Goal: Task Accomplishment & Management: Manage account settings

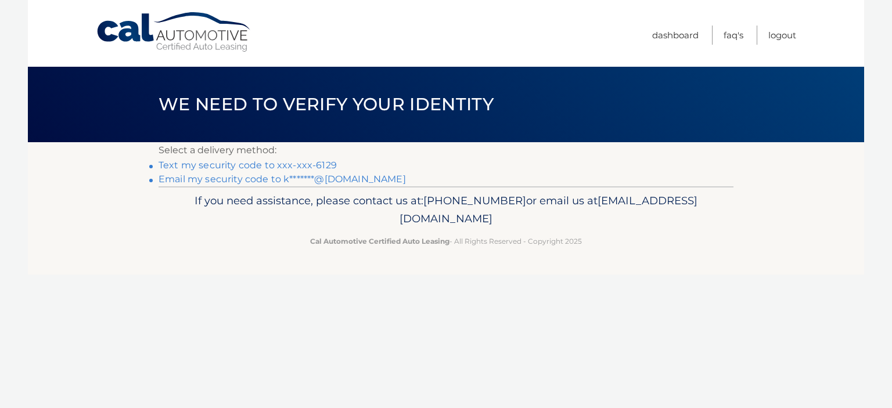
click at [310, 164] on link "Text my security code to xxx-xxx-6129" at bounding box center [248, 165] width 178 height 11
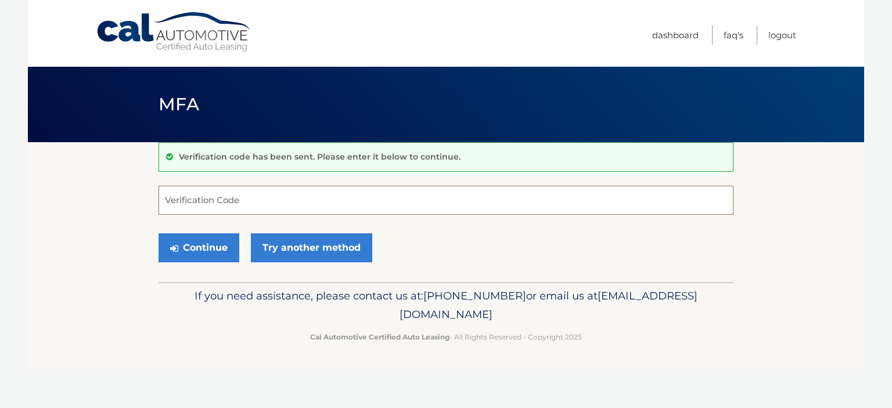
click at [284, 192] on input "Verification Code" at bounding box center [446, 200] width 575 height 29
type input "360298"
click at [159, 234] on button "Continue" at bounding box center [199, 248] width 81 height 29
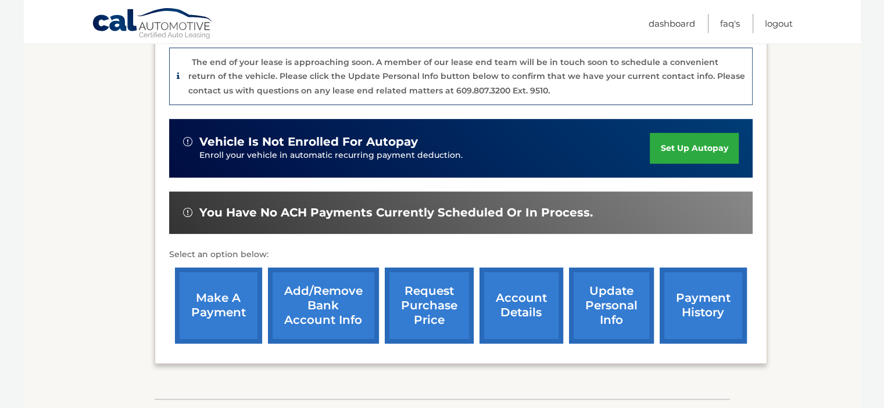
scroll to position [290, 0]
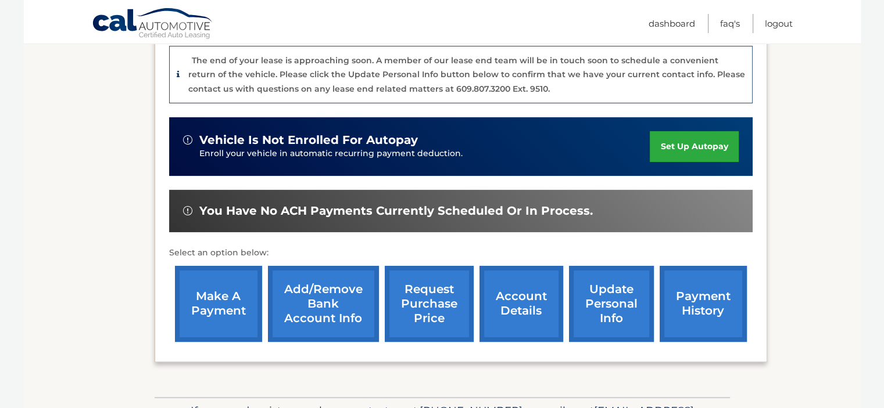
click at [209, 302] on link "make a payment" at bounding box center [218, 304] width 87 height 76
